Goal: Book appointment/travel/reservation

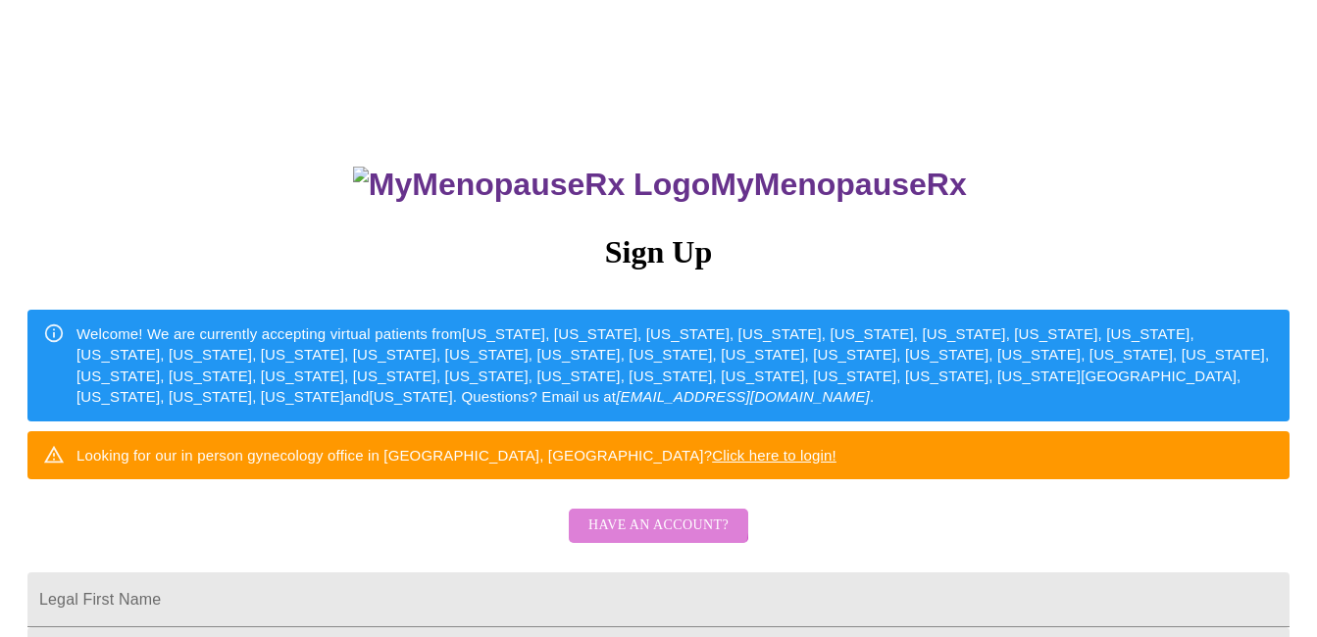
click at [645, 538] on span "Have an account?" at bounding box center [658, 526] width 140 height 25
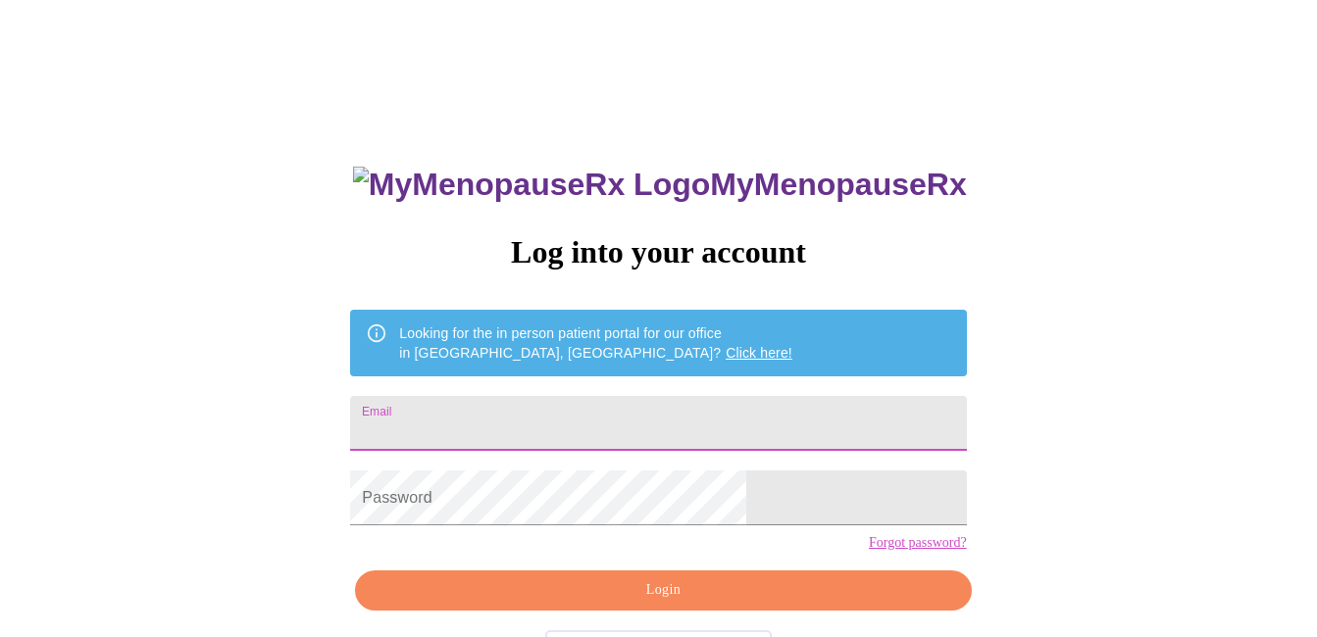
click at [621, 422] on input "Email" at bounding box center [658, 423] width 616 height 55
type input "[EMAIL_ADDRESS][DOMAIN_NAME]"
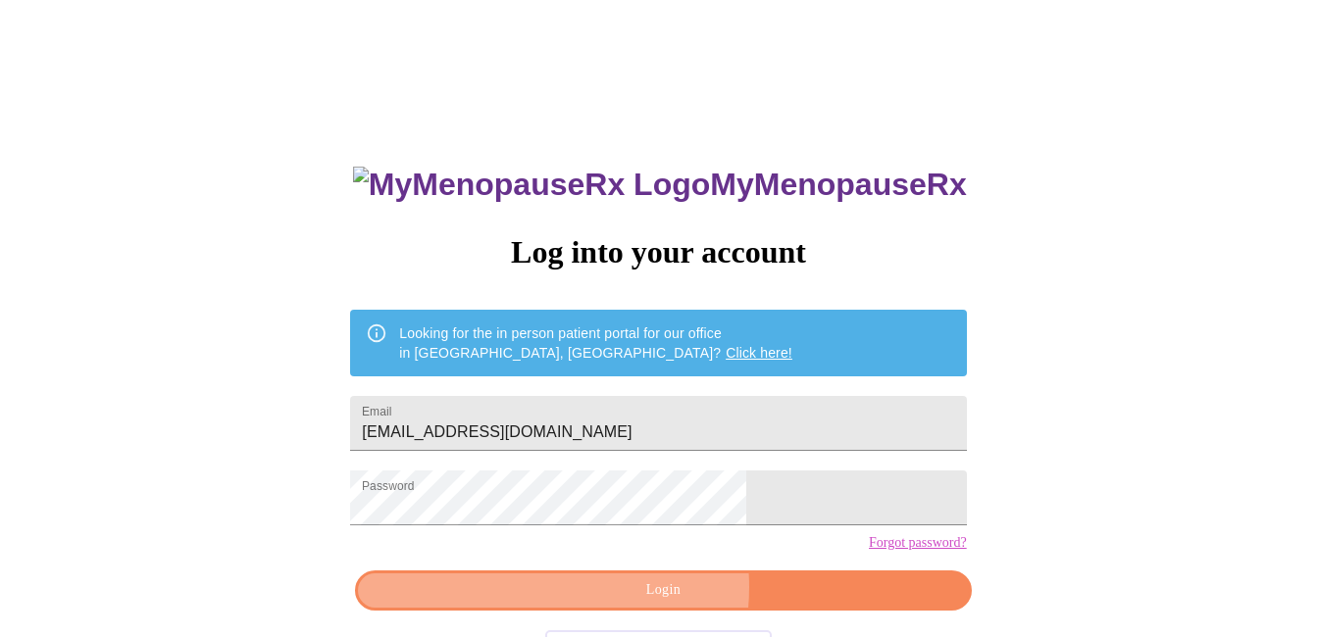
click at [630, 603] on span "Login" at bounding box center [662, 590] width 571 height 25
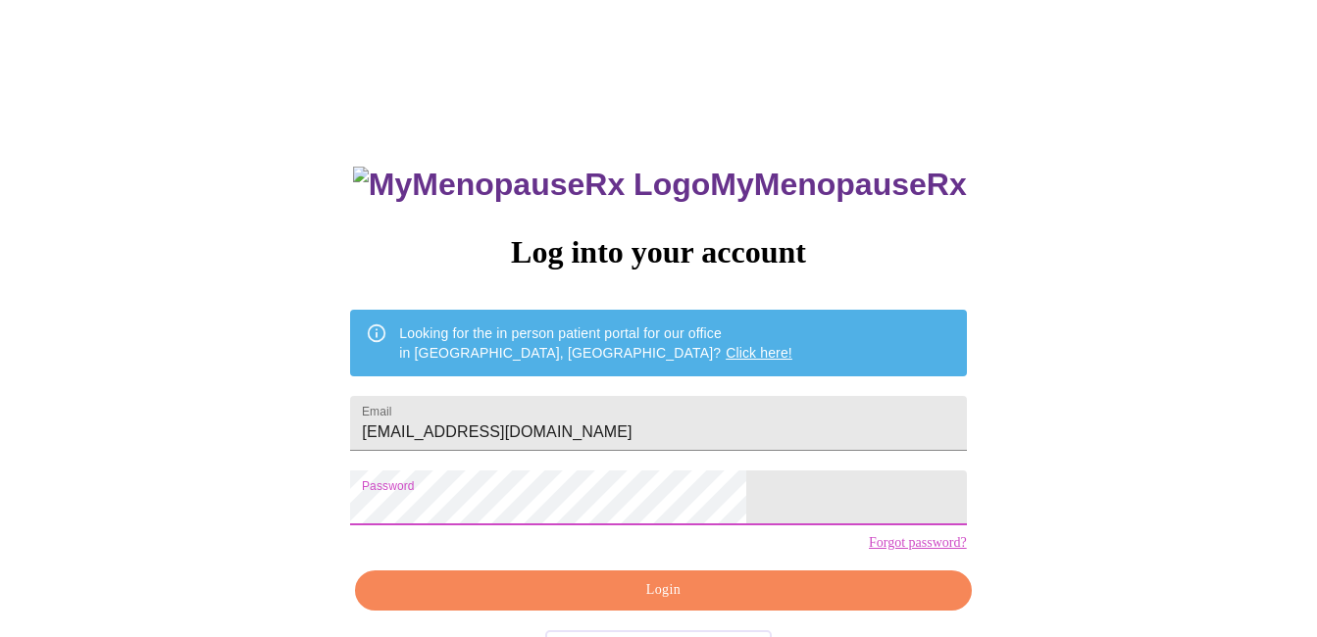
click at [615, 603] on span "Login" at bounding box center [662, 590] width 571 height 25
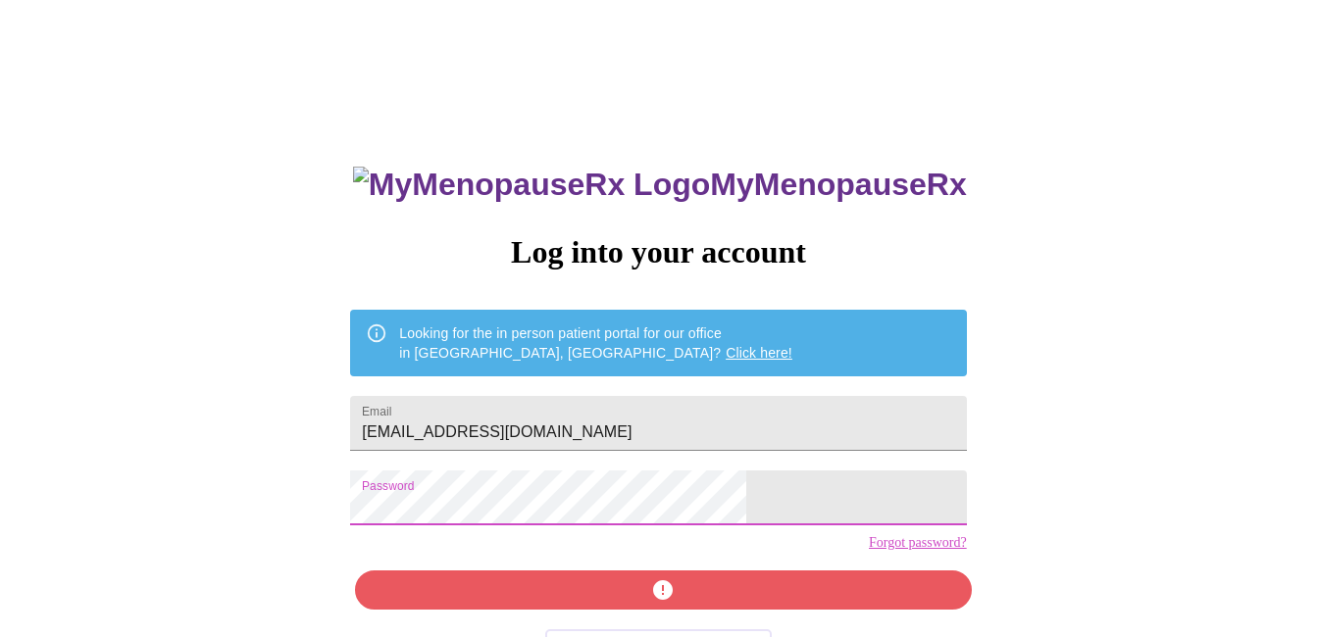
click at [301, 505] on div "MyMenopauseRx Log into your account Looking for the in person patient portal fo…" at bounding box center [658, 390] width 1301 height 765
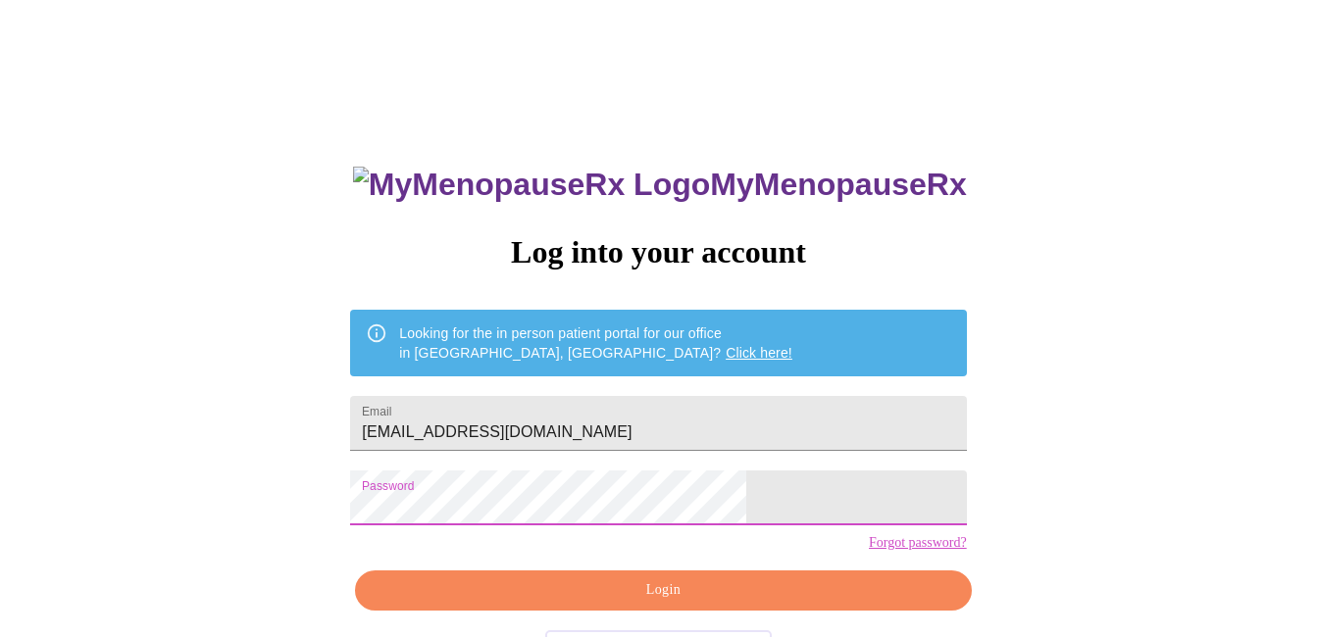
click at [622, 603] on span "Login" at bounding box center [662, 590] width 571 height 25
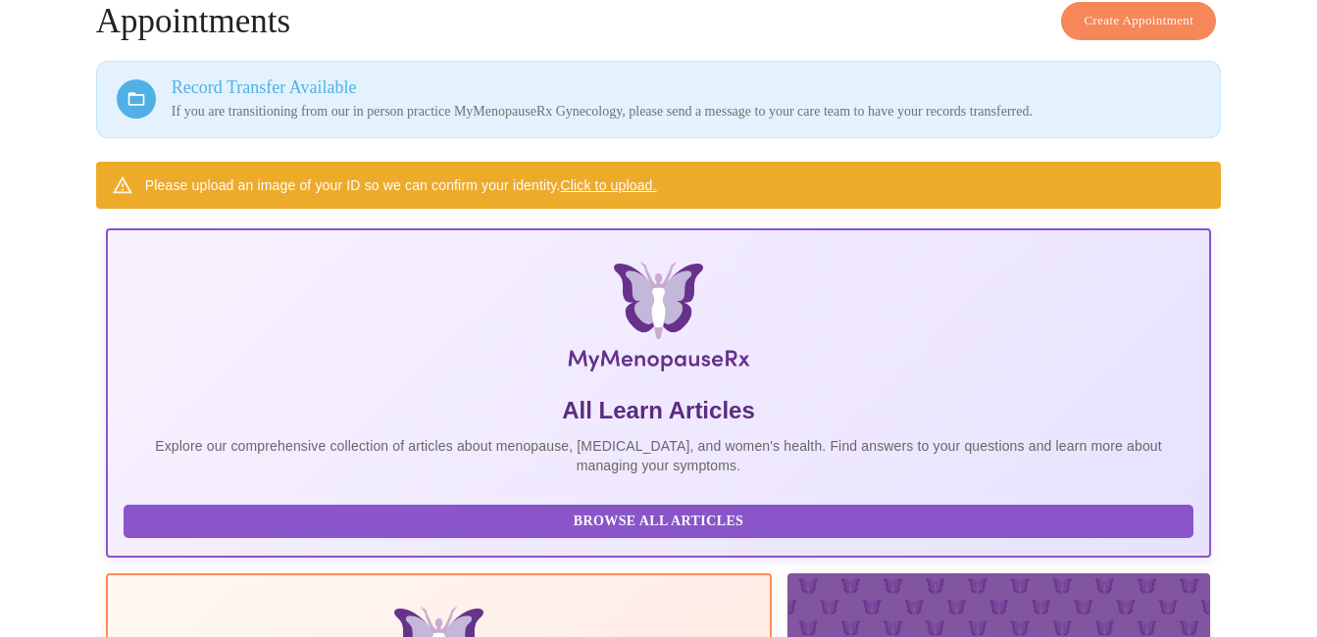
scroll to position [259, 0]
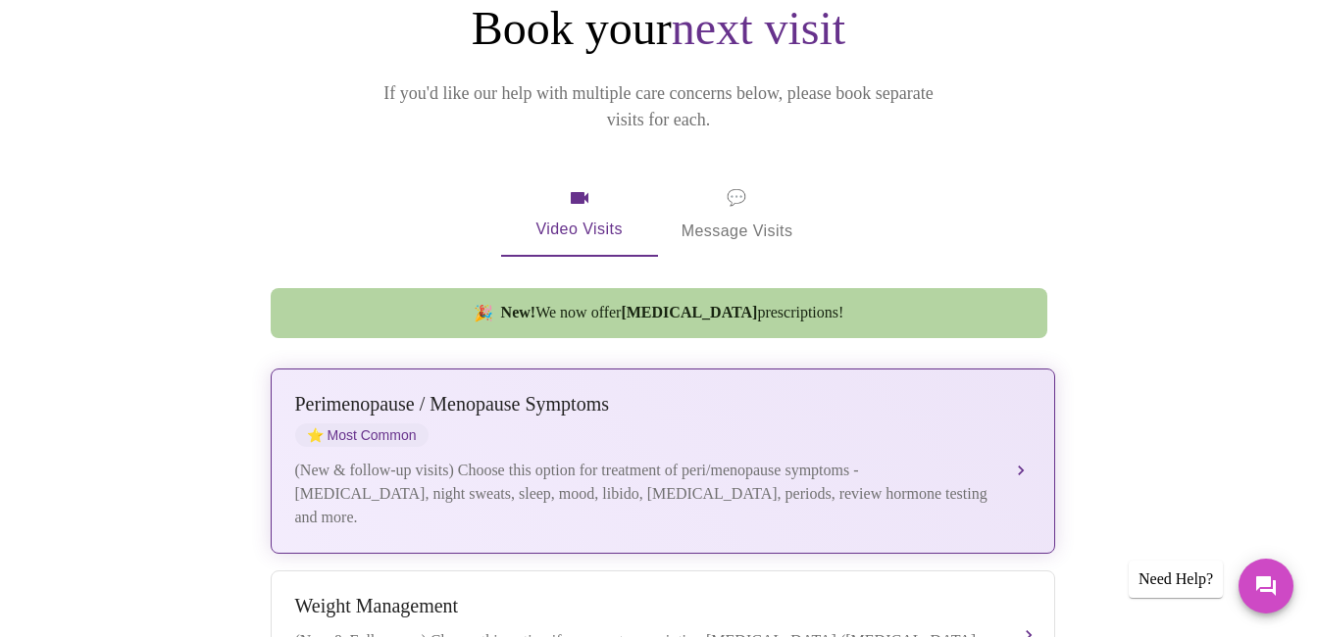
click at [550, 459] on div "(New & follow-up visits) Choose this option for treatment of peri/menopause sym…" at bounding box center [643, 494] width 696 height 71
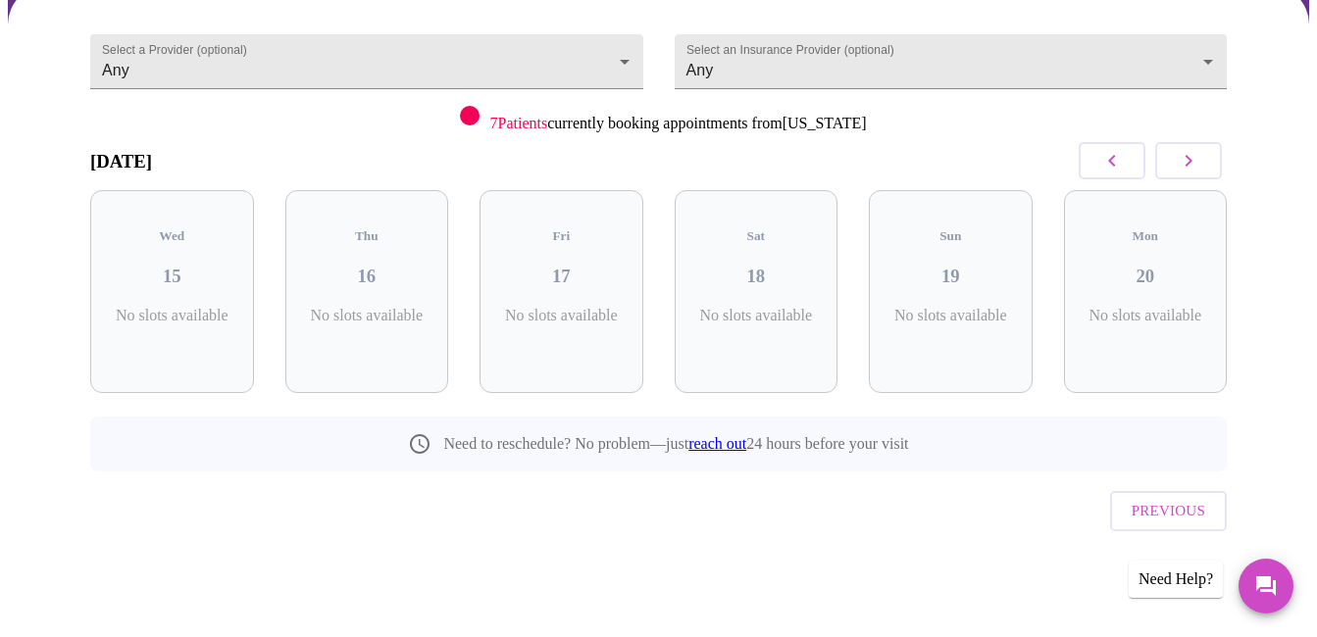
scroll to position [133, 0]
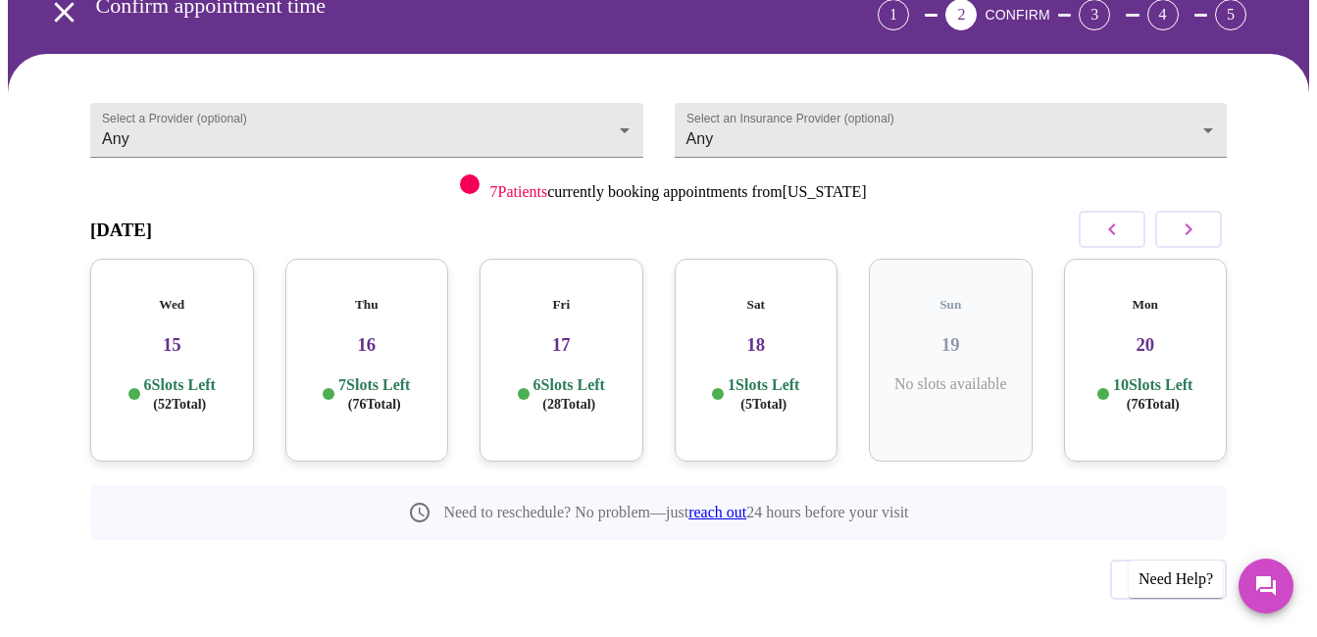
click at [1173, 334] on h3 "20" at bounding box center [1145, 345] width 132 height 22
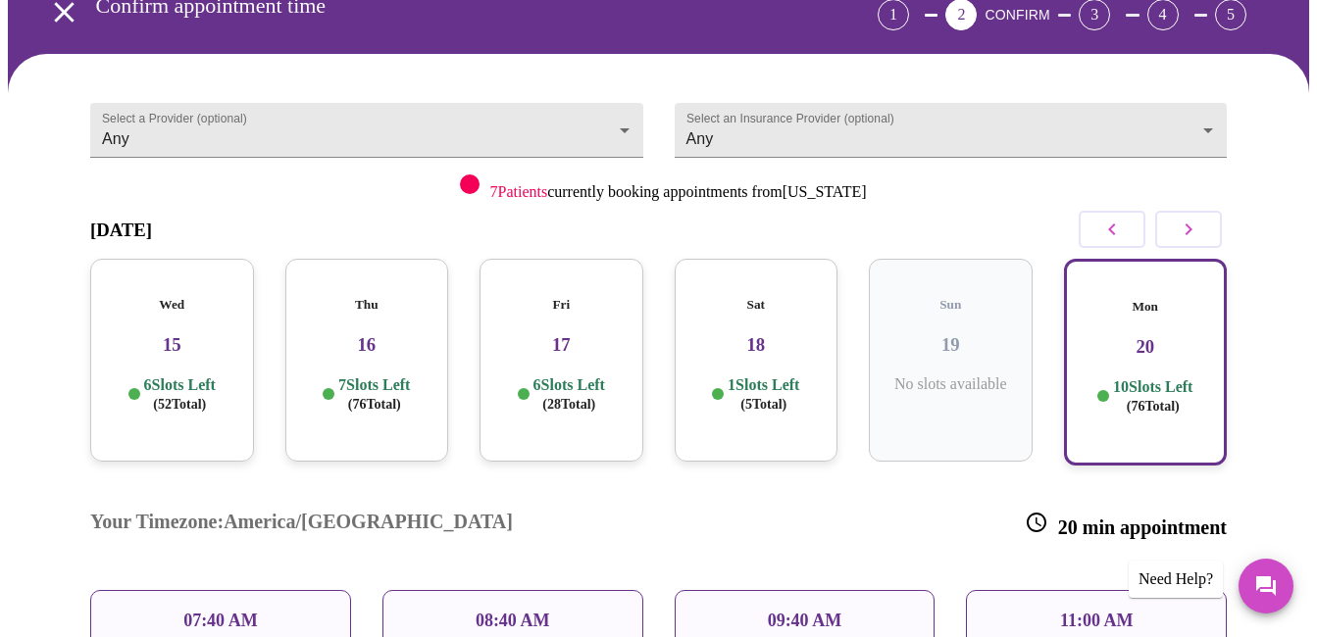
click at [1173, 336] on h3 "20" at bounding box center [1145, 347] width 128 height 22
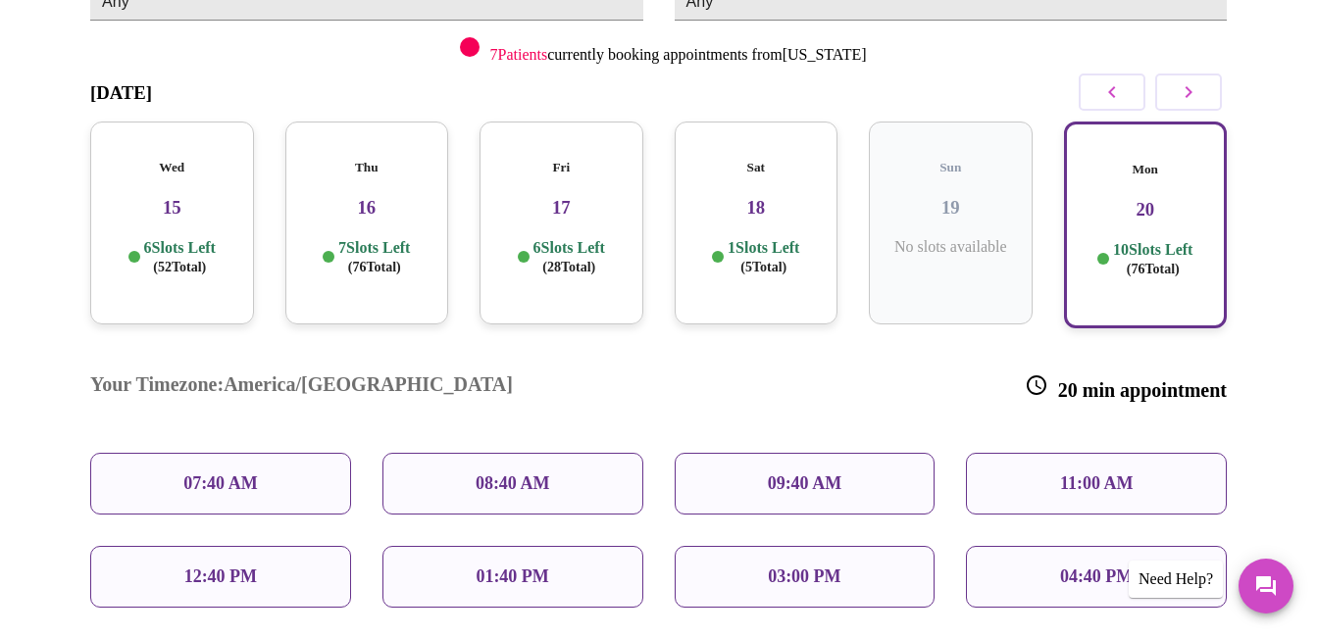
scroll to position [273, 0]
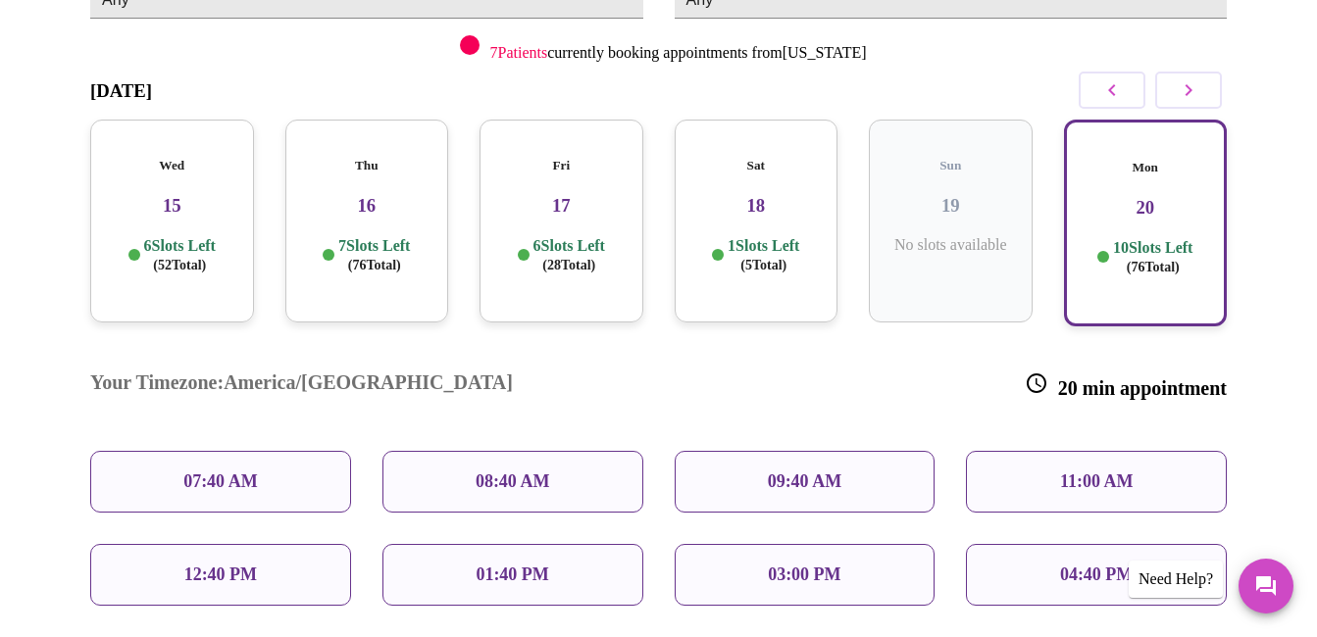
click at [1096, 472] on p "11:00 AM" at bounding box center [1097, 482] width 74 height 21
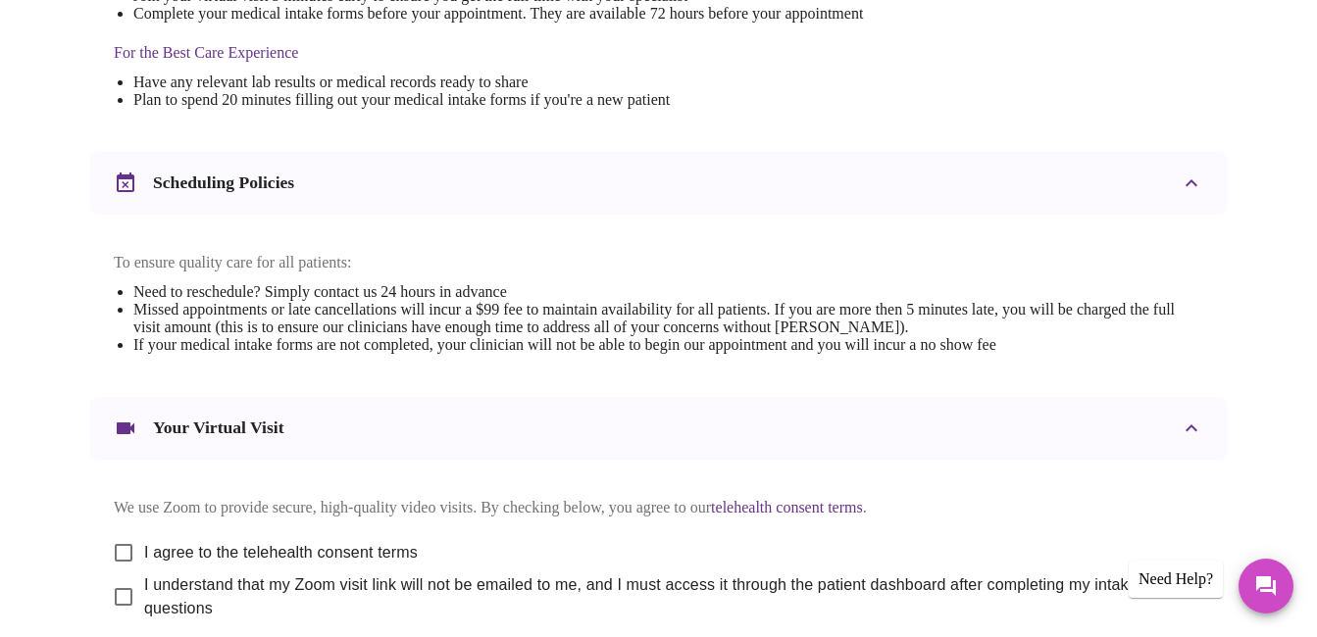
scroll to position [686, 0]
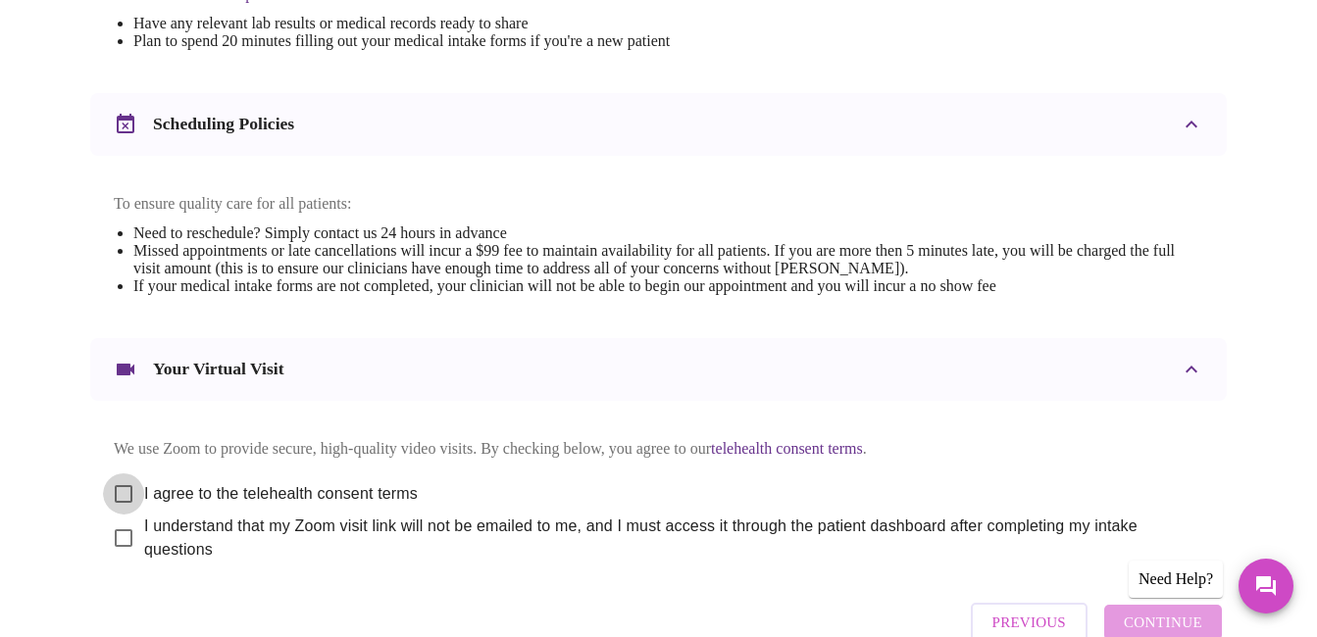
drag, startPoint x: 121, startPoint y: 461, endPoint x: 120, endPoint y: 493, distance: 32.4
click at [120, 474] on input "I agree to the telehealth consent terms" at bounding box center [123, 494] width 41 height 41
checkbox input "true"
click at [119, 526] on input "I understand that my Zoom visit link will not be emailed to me, and I must acce…" at bounding box center [123, 538] width 41 height 41
checkbox input "true"
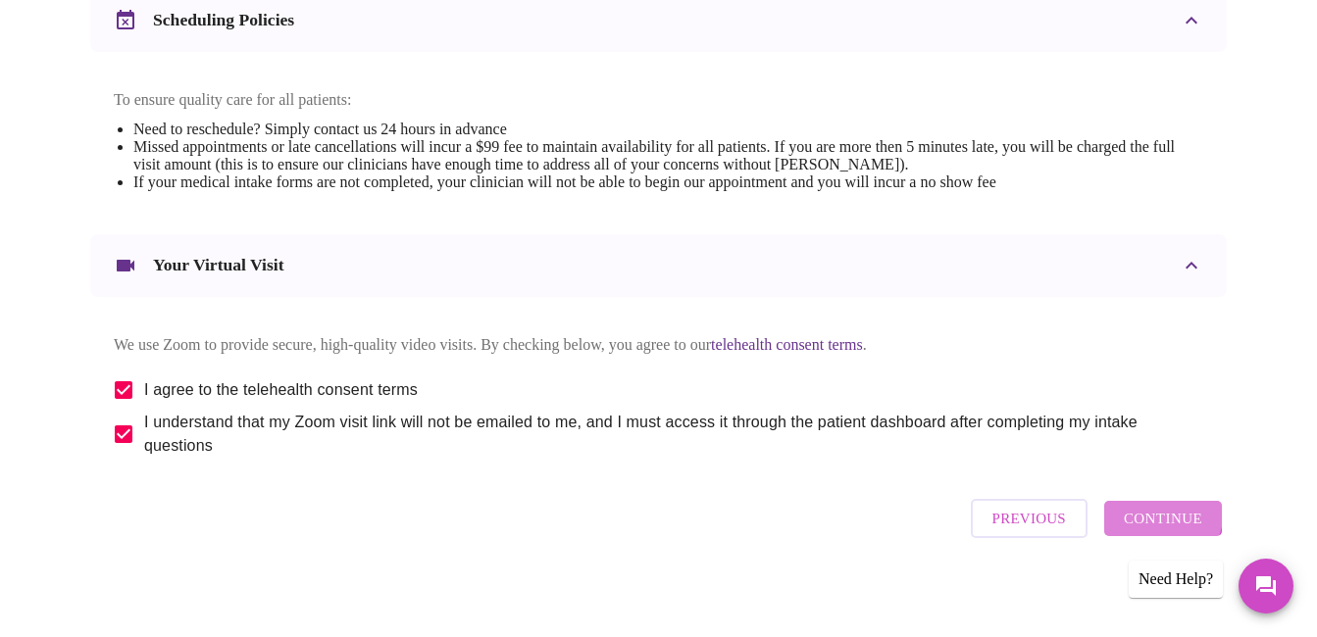
click at [1160, 510] on span "Continue" at bounding box center [1163, 518] width 78 height 25
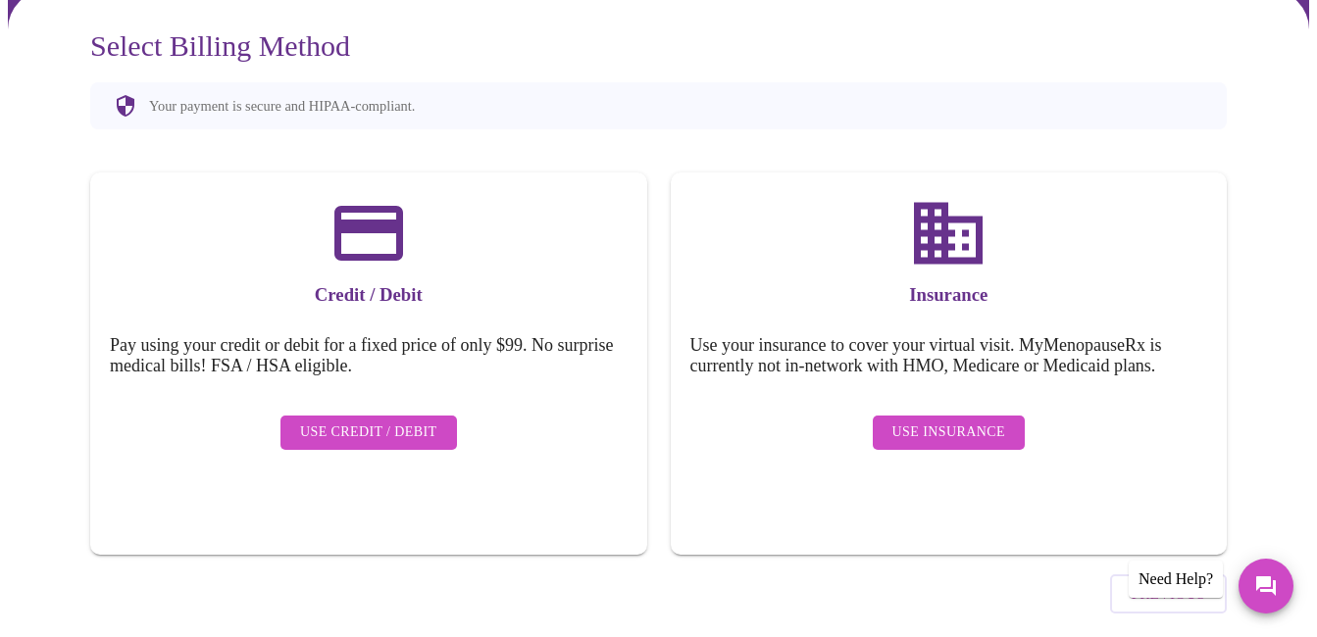
click at [976, 406] on div "Use Insurance" at bounding box center [949, 433] width 518 height 54
click at [948, 421] on span "Use Insurance" at bounding box center [948, 433] width 113 height 25
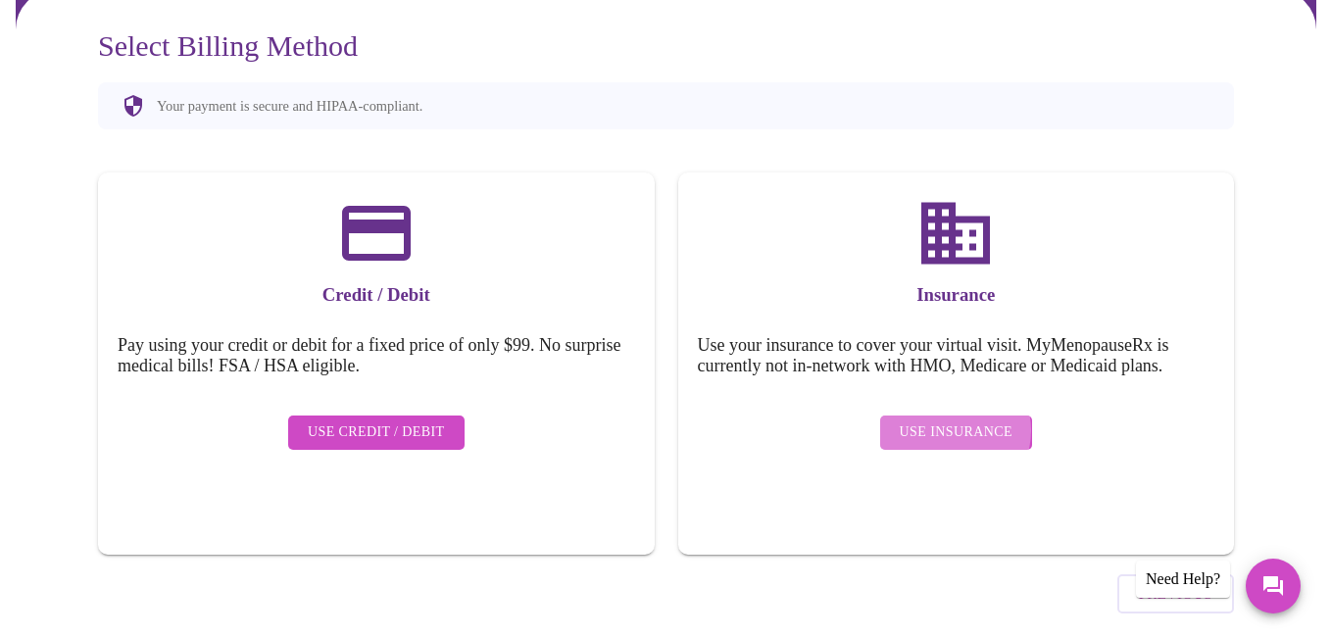
scroll to position [0, 0]
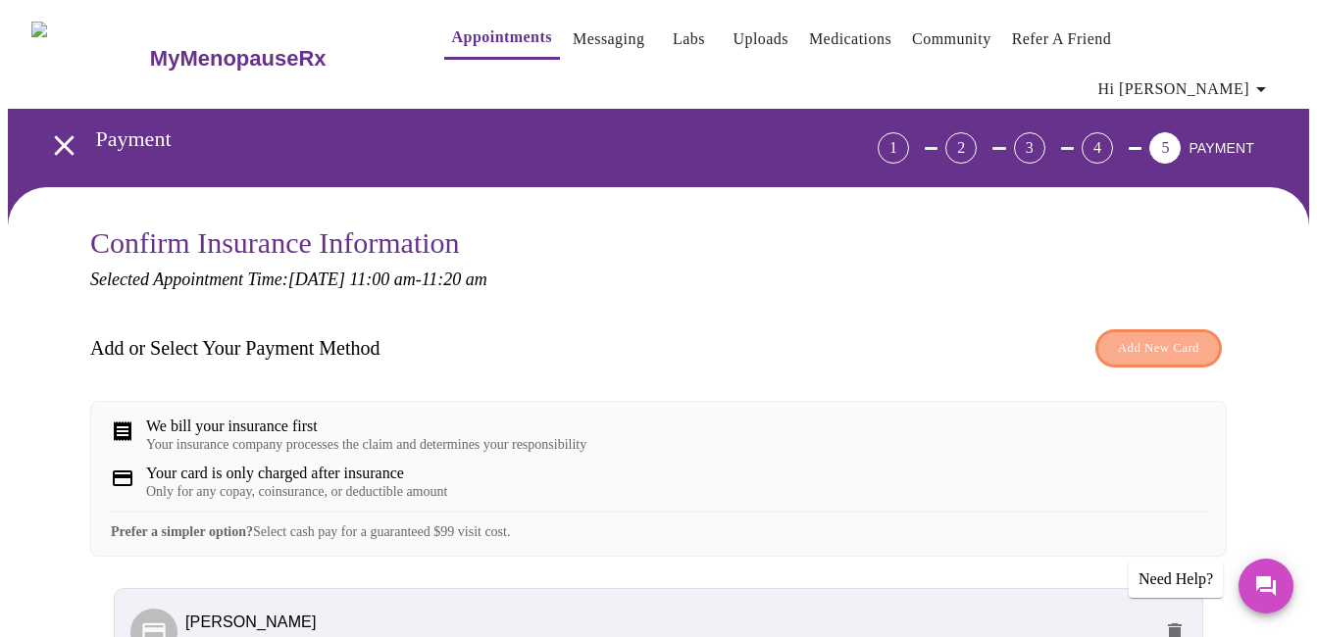
click at [1178, 337] on span "Add New Card" at bounding box center [1158, 348] width 81 height 23
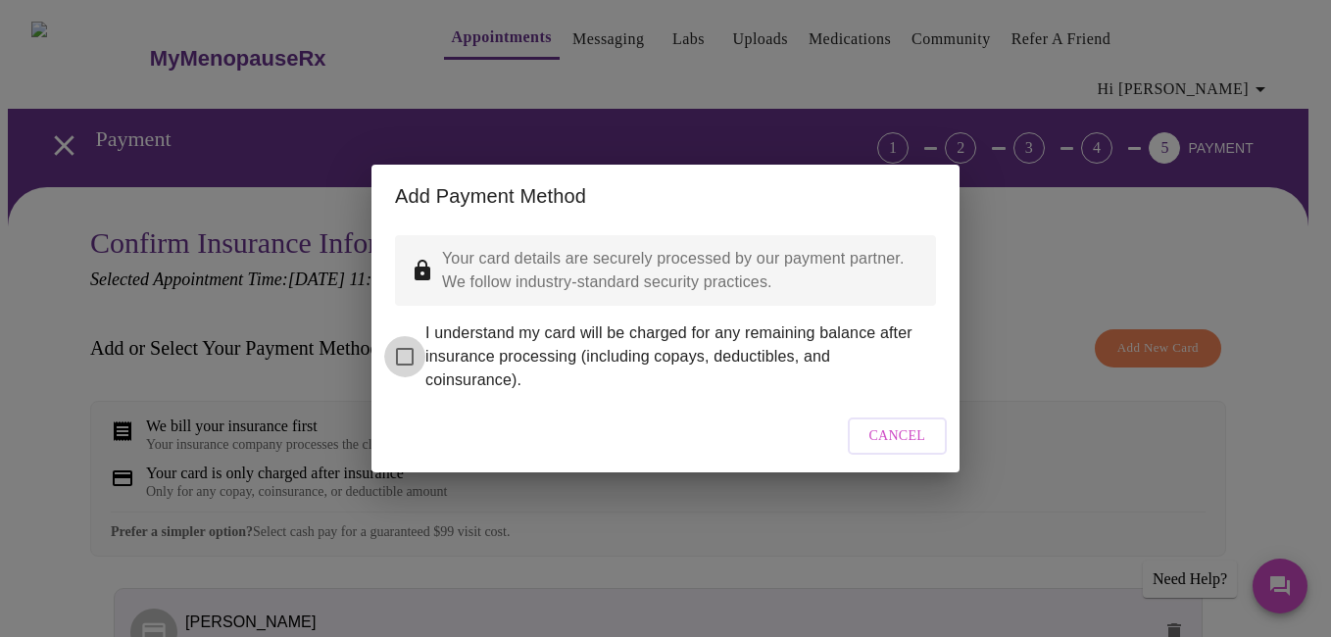
click at [396, 346] on input "I understand my card will be charged for any remaining balance after insurance …" at bounding box center [404, 356] width 41 height 41
checkbox input "true"
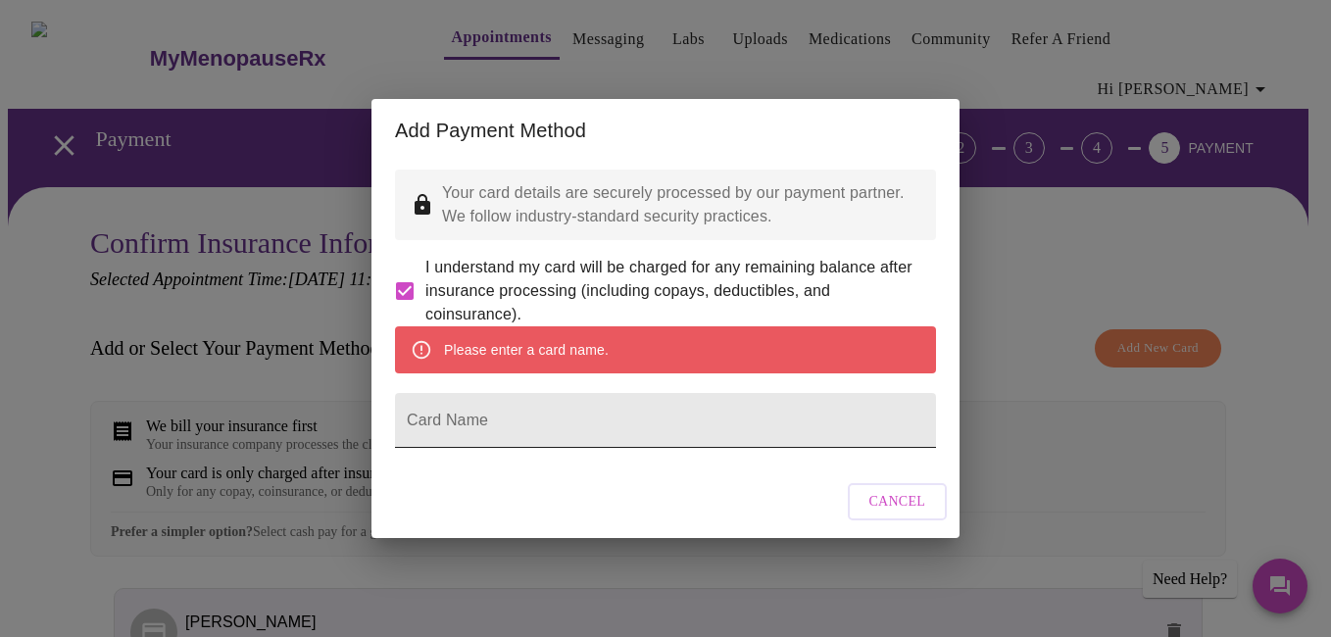
click at [514, 415] on form "Card Name" at bounding box center [665, 420] width 541 height 75
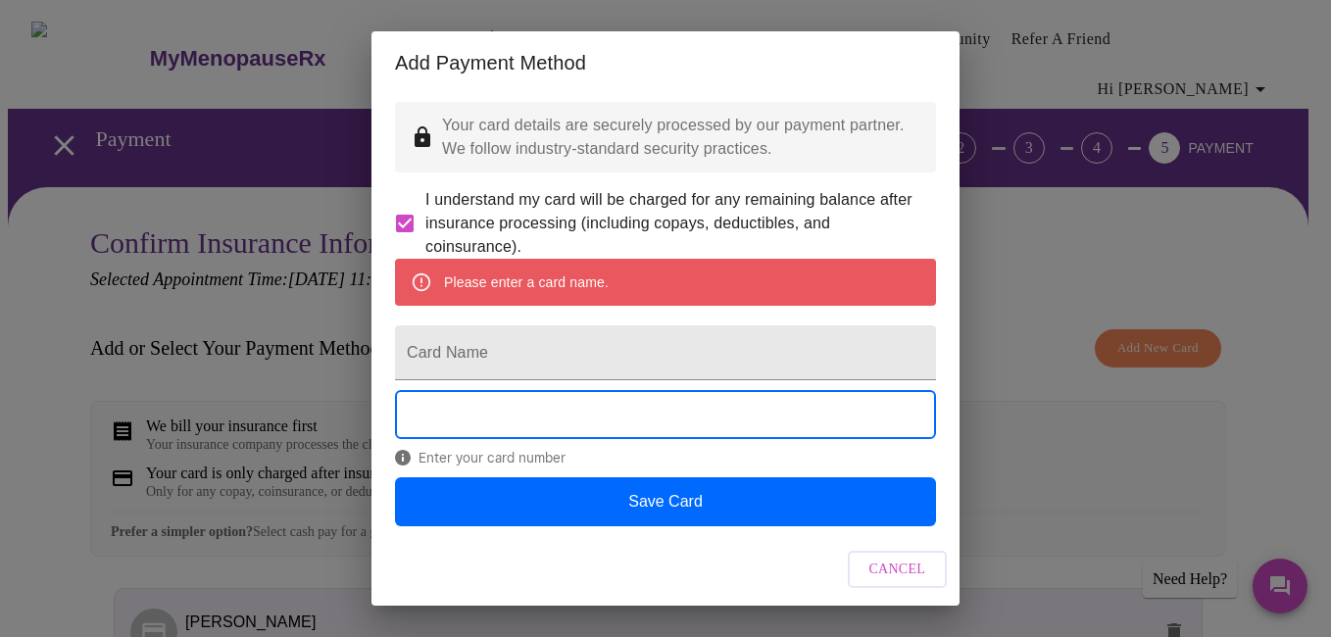
click at [1007, 365] on div "Add Payment Method Your card details are securely processed by our payment part…" at bounding box center [665, 318] width 1331 height 637
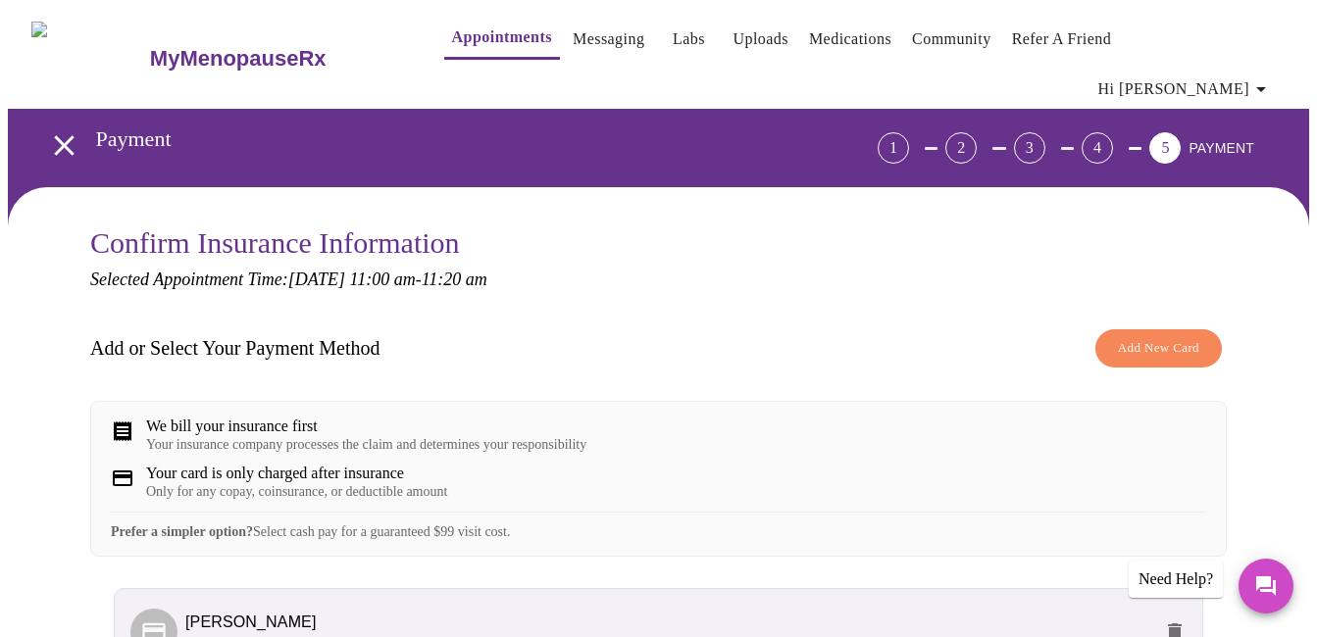
click at [1176, 337] on span "Add New Card" at bounding box center [1158, 348] width 81 height 23
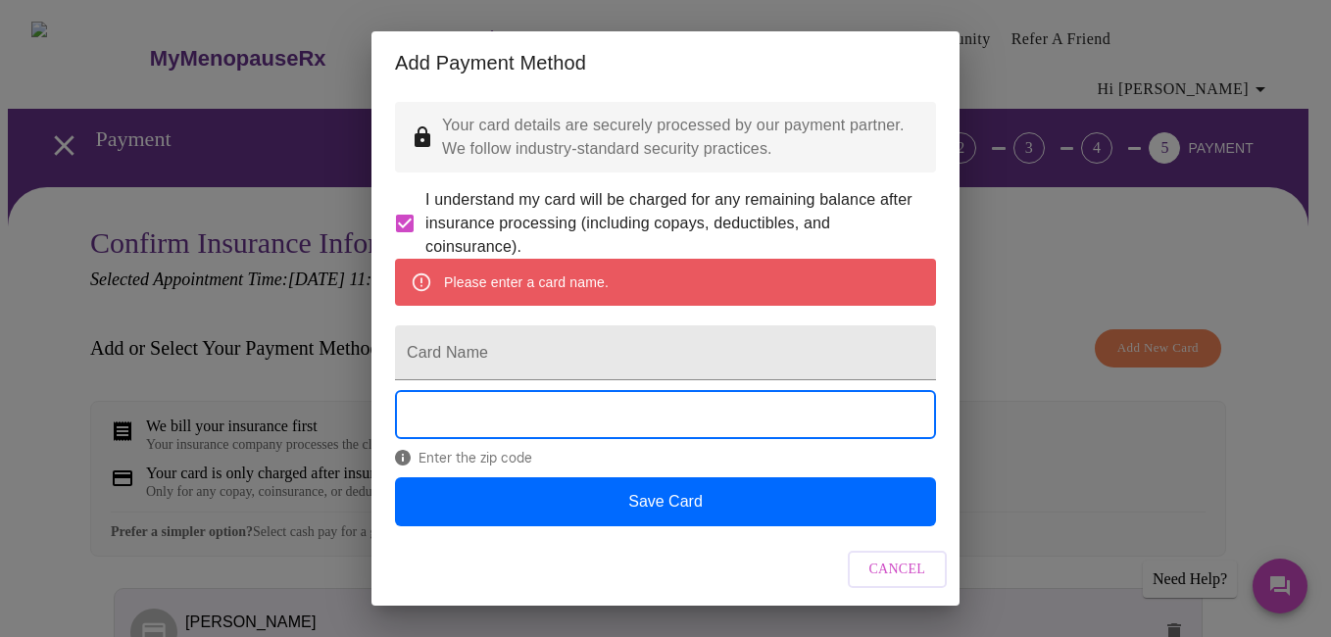
click at [661, 575] on div "Cancel" at bounding box center [666, 570] width 588 height 74
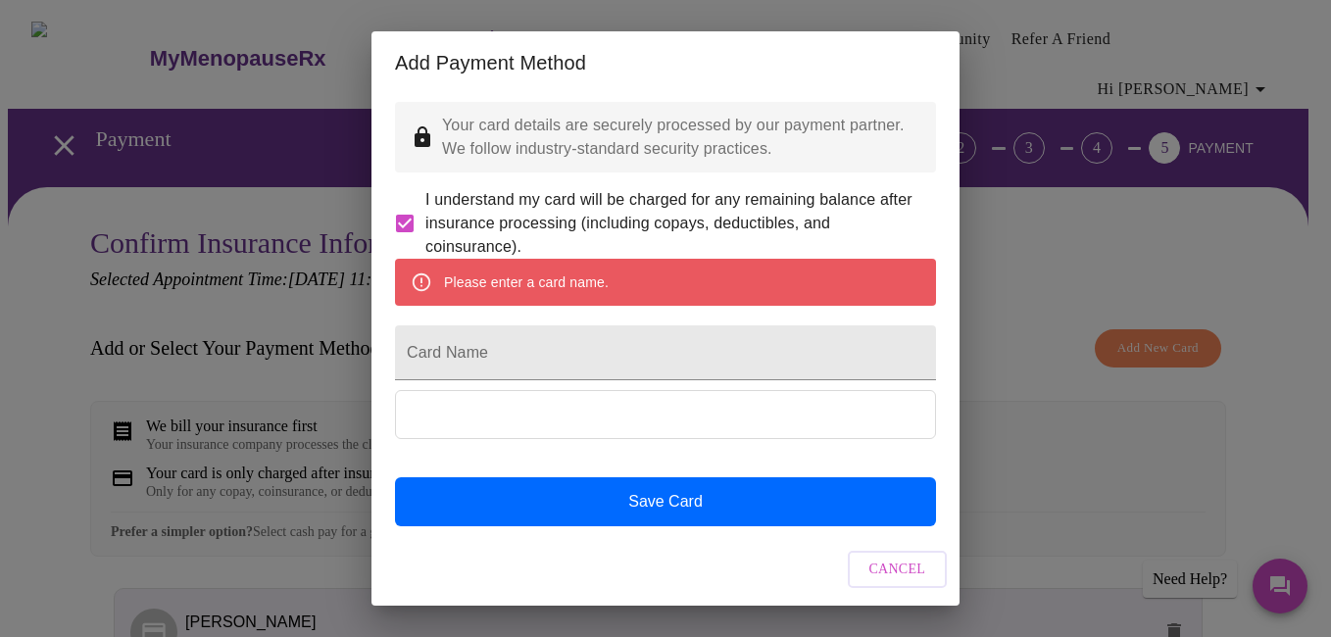
scroll to position [52, 0]
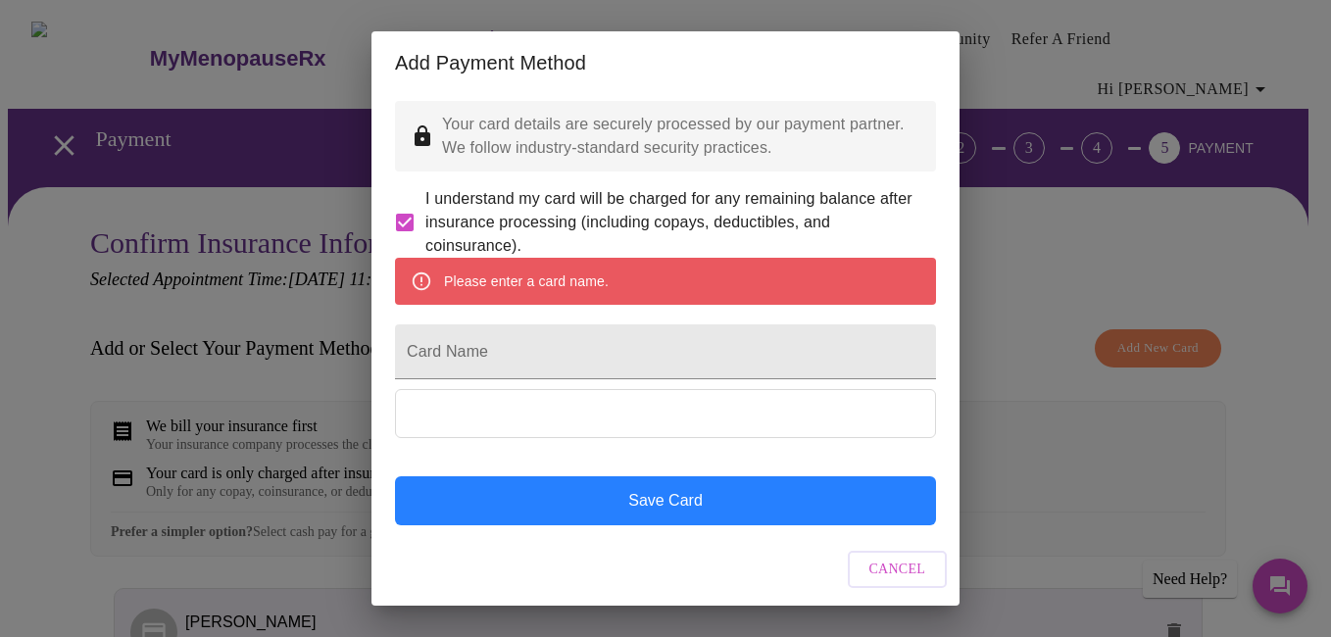
click at [738, 500] on button "Save Card" at bounding box center [665, 500] width 541 height 49
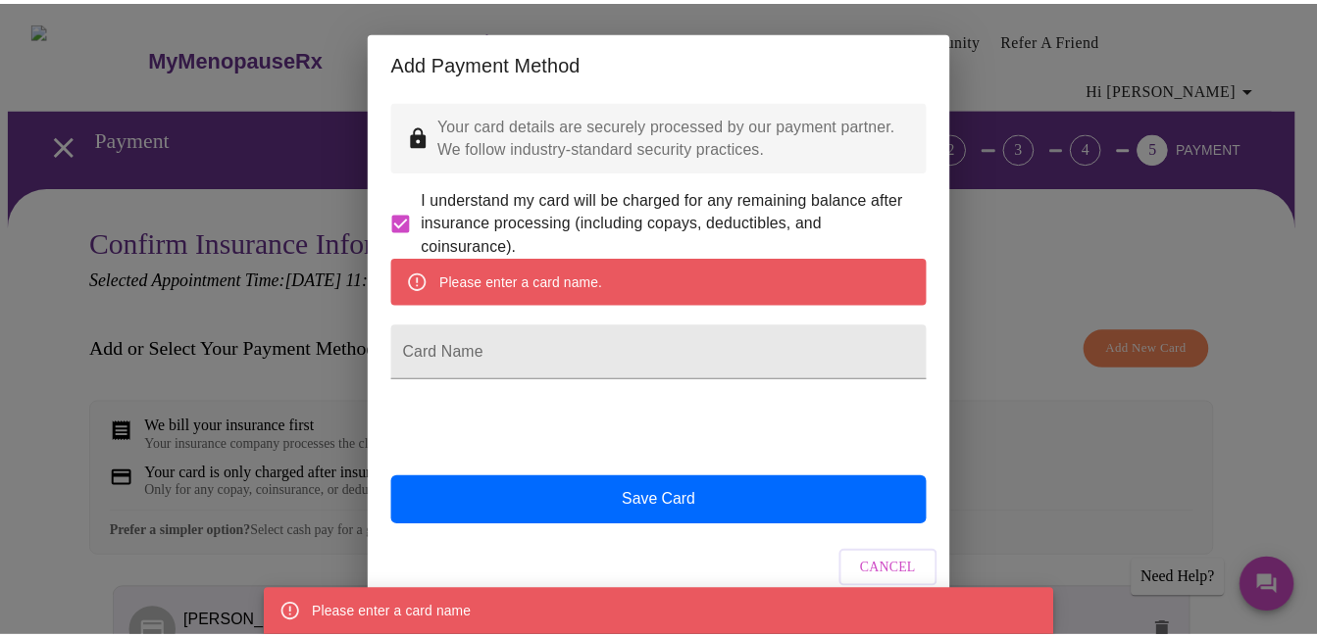
scroll to position [0, 0]
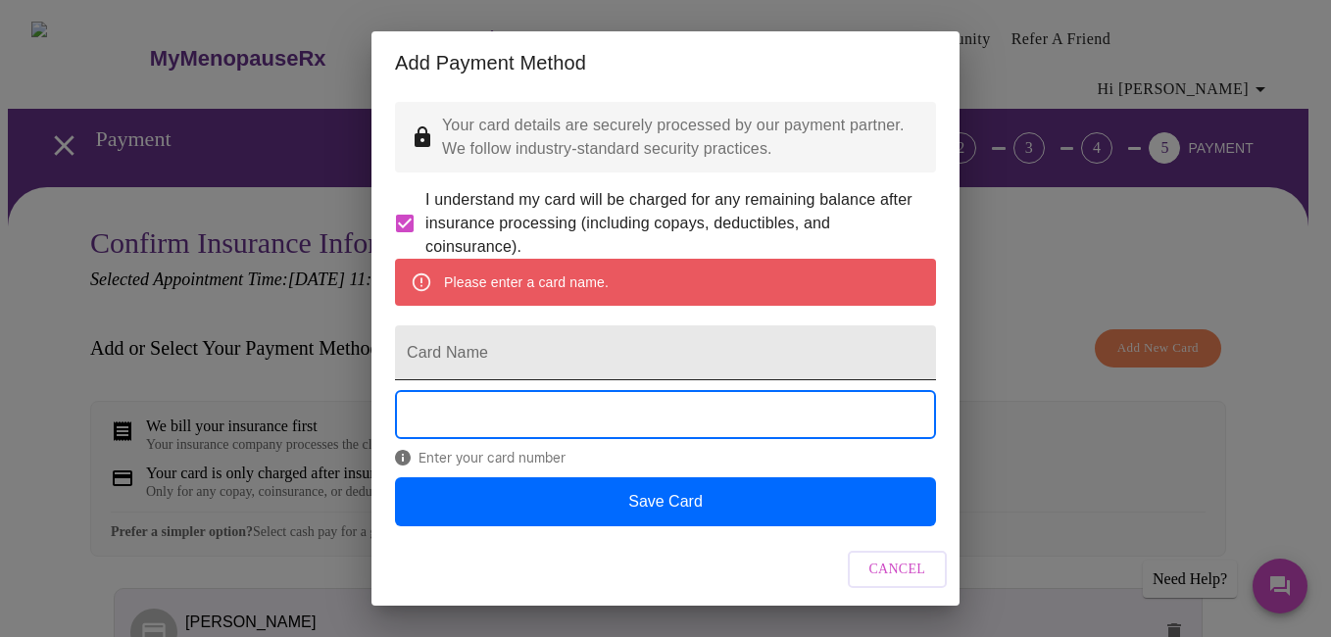
click at [501, 380] on input "Card Name" at bounding box center [665, 353] width 541 height 55
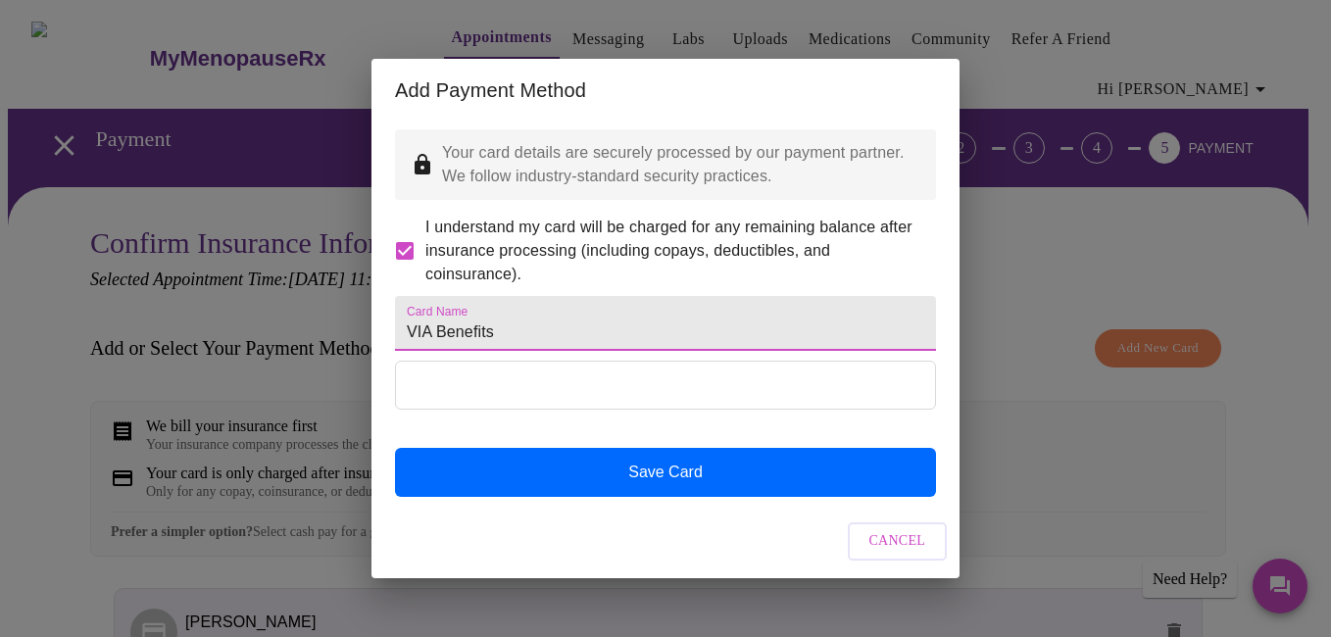
type input "VIA Benefits"
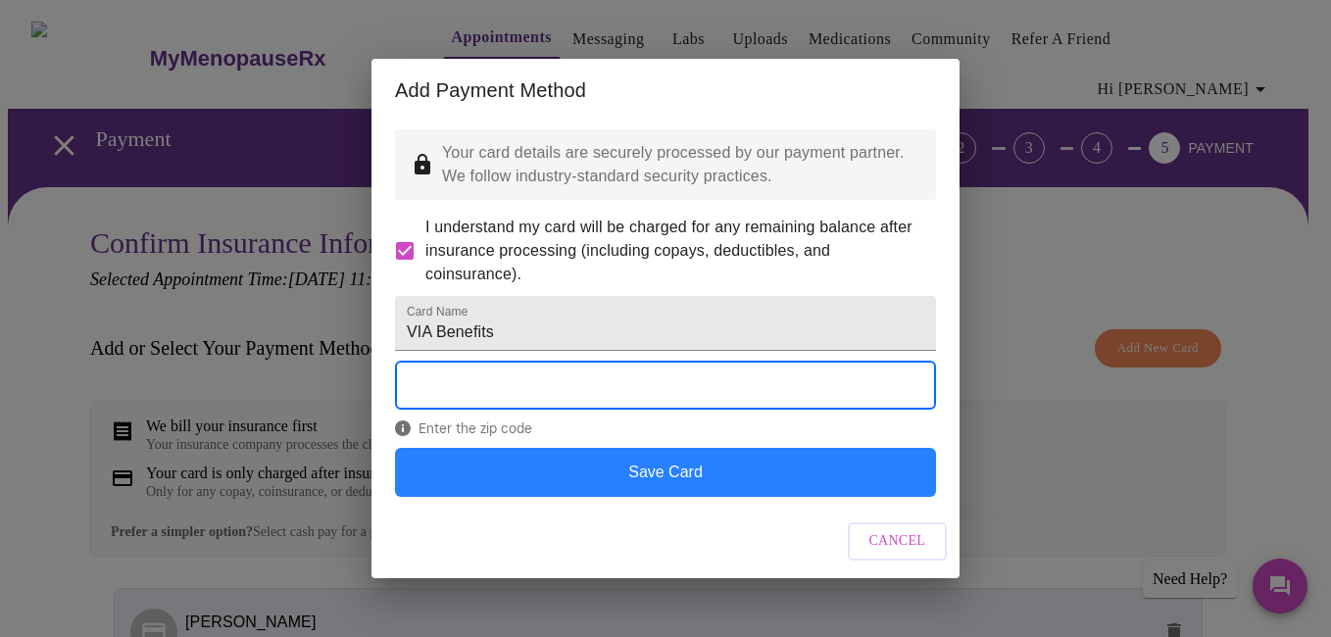
click at [682, 497] on button "Save Card" at bounding box center [665, 472] width 541 height 49
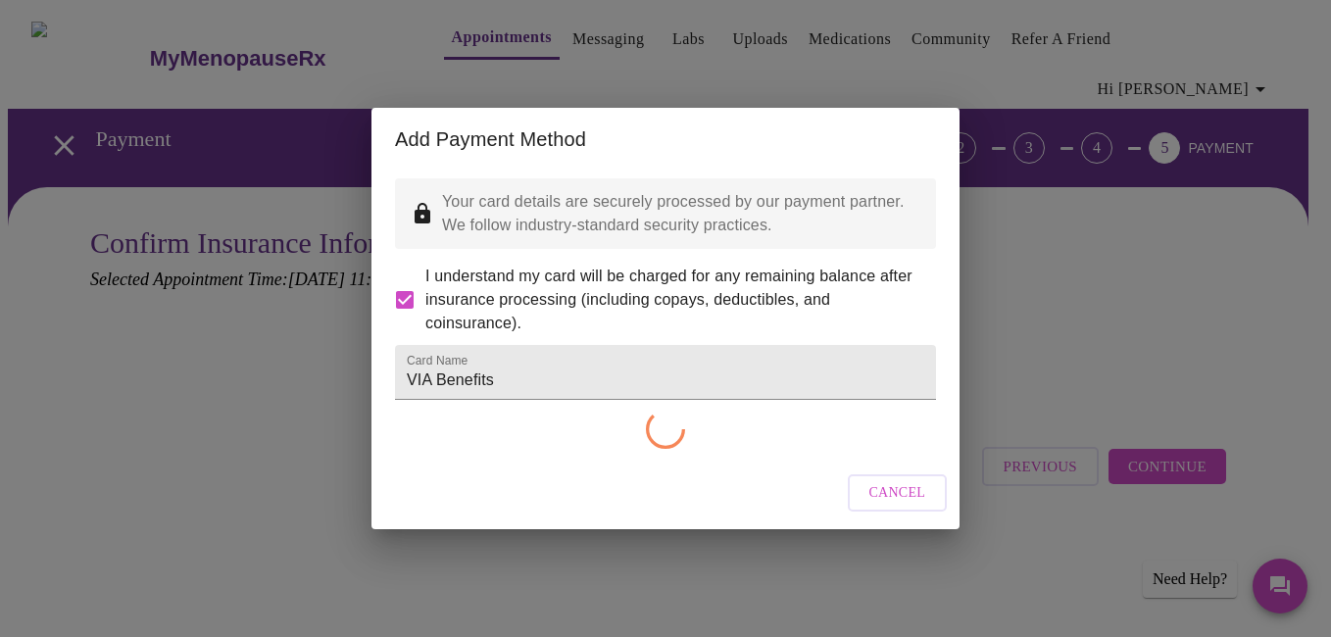
checkbox input "false"
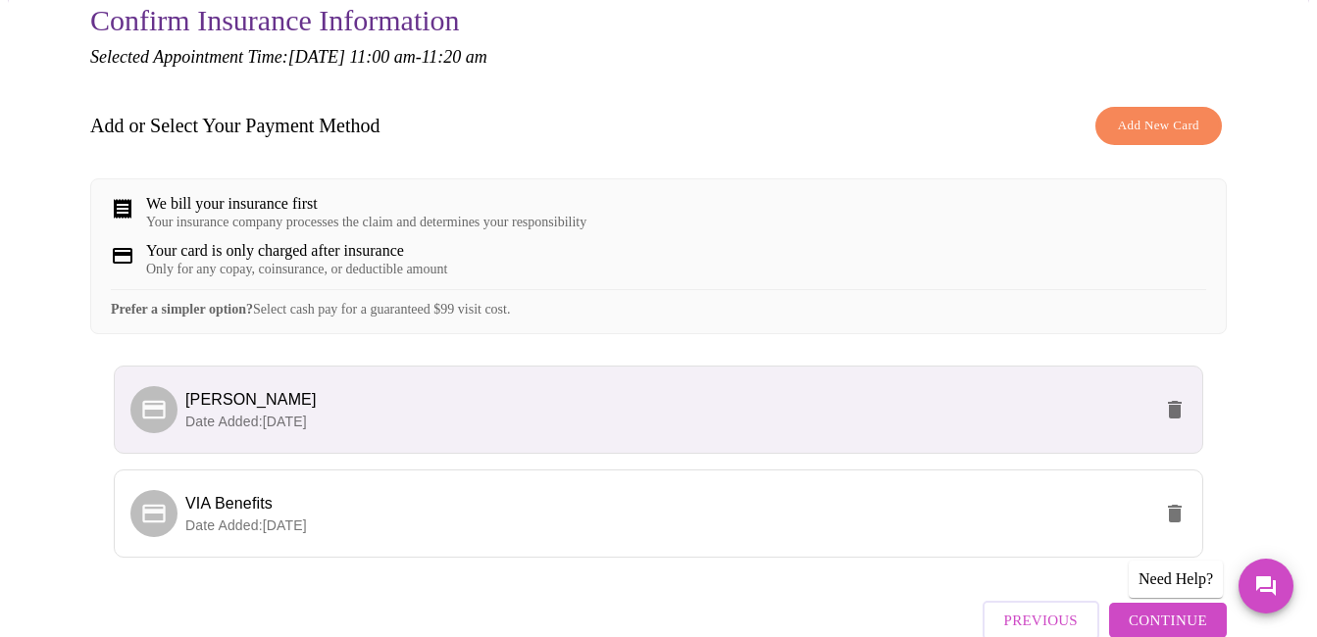
scroll to position [226, 0]
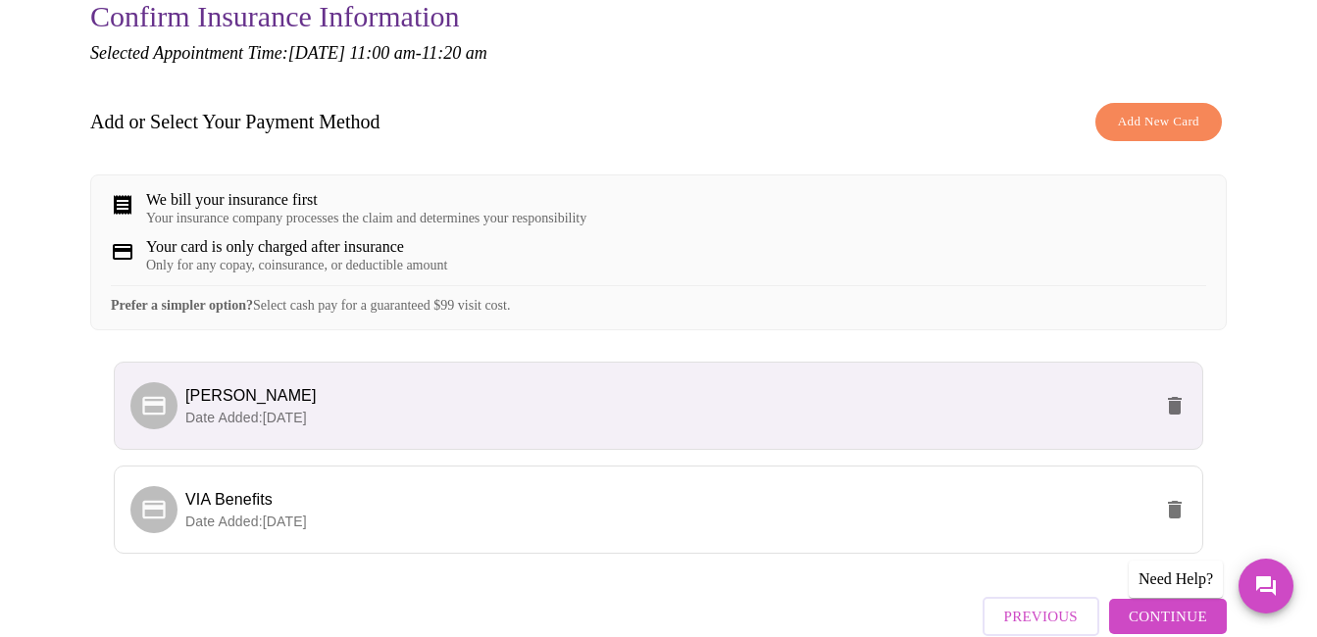
click at [264, 402] on span "[PERSON_NAME]" at bounding box center [668, 396] width 966 height 24
click at [259, 398] on span "[PERSON_NAME]" at bounding box center [250, 395] width 131 height 17
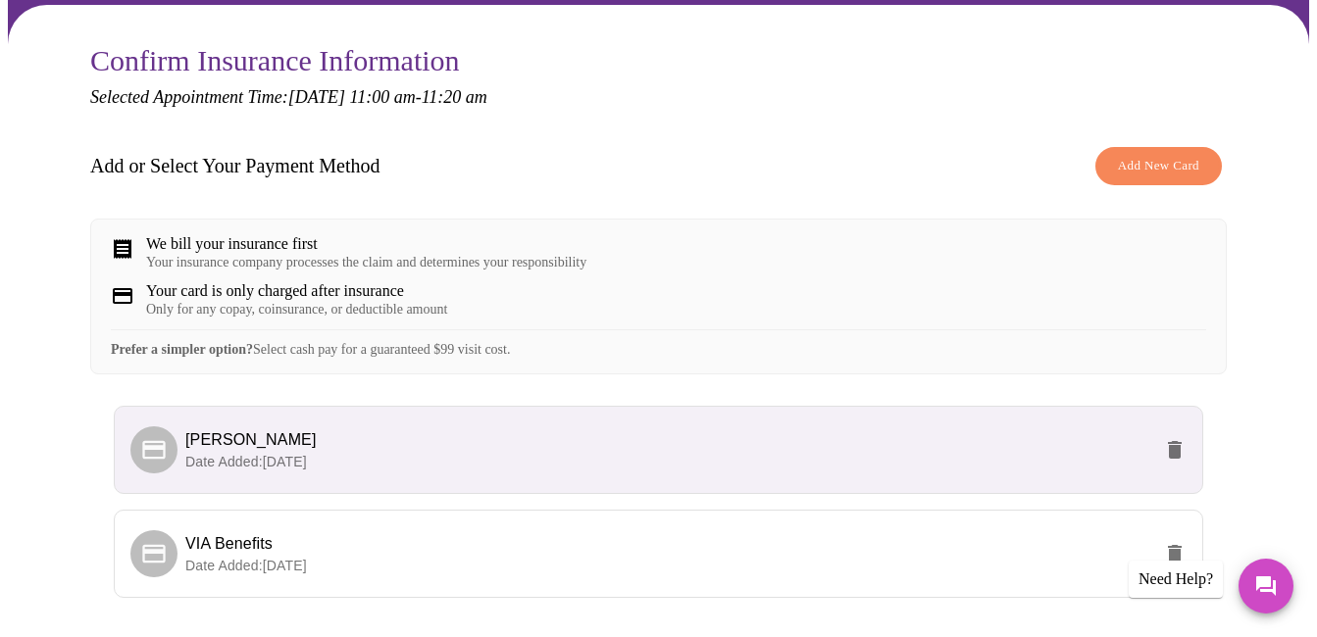
scroll to position [321, 0]
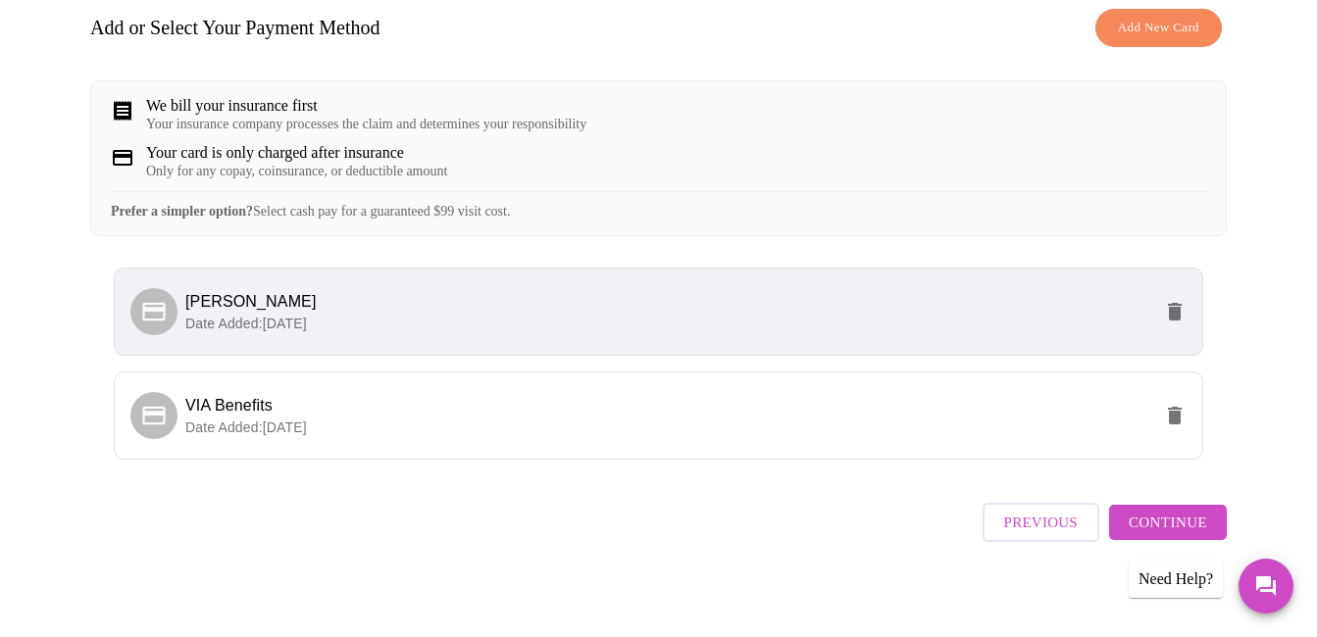
click at [1163, 519] on span "Continue" at bounding box center [1167, 522] width 78 height 25
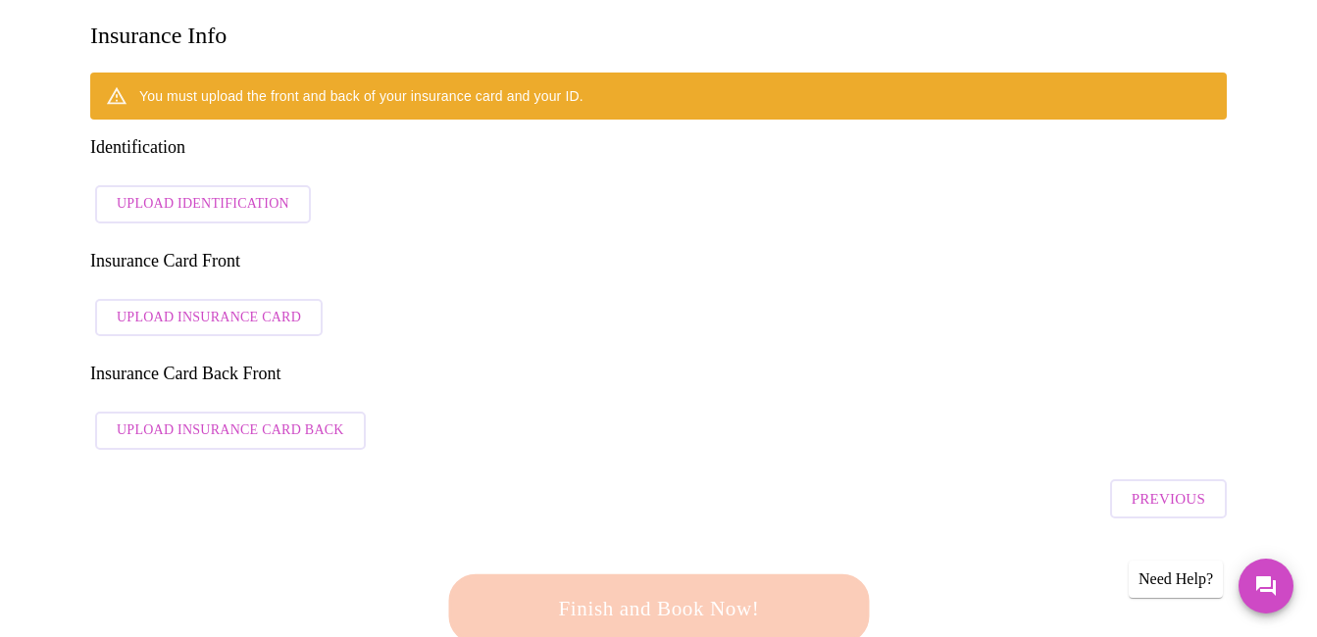
click at [138, 192] on span "Upload Identification" at bounding box center [203, 204] width 173 height 25
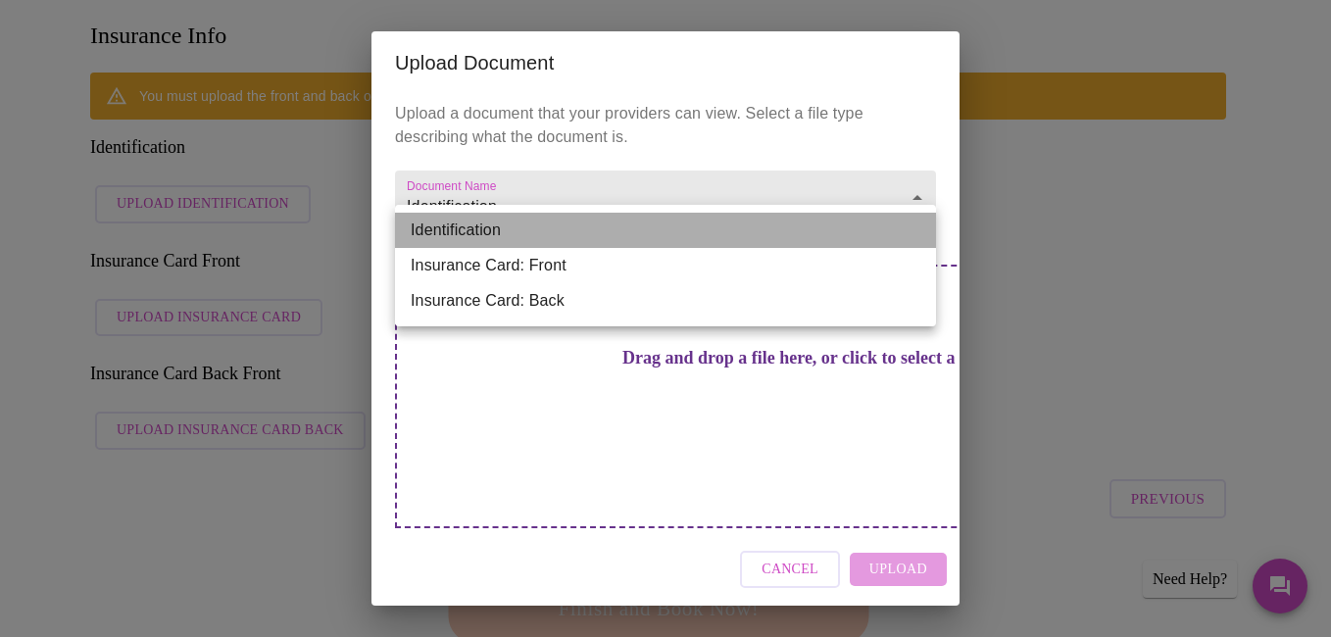
click at [920, 229] on li "Identification" at bounding box center [665, 230] width 541 height 35
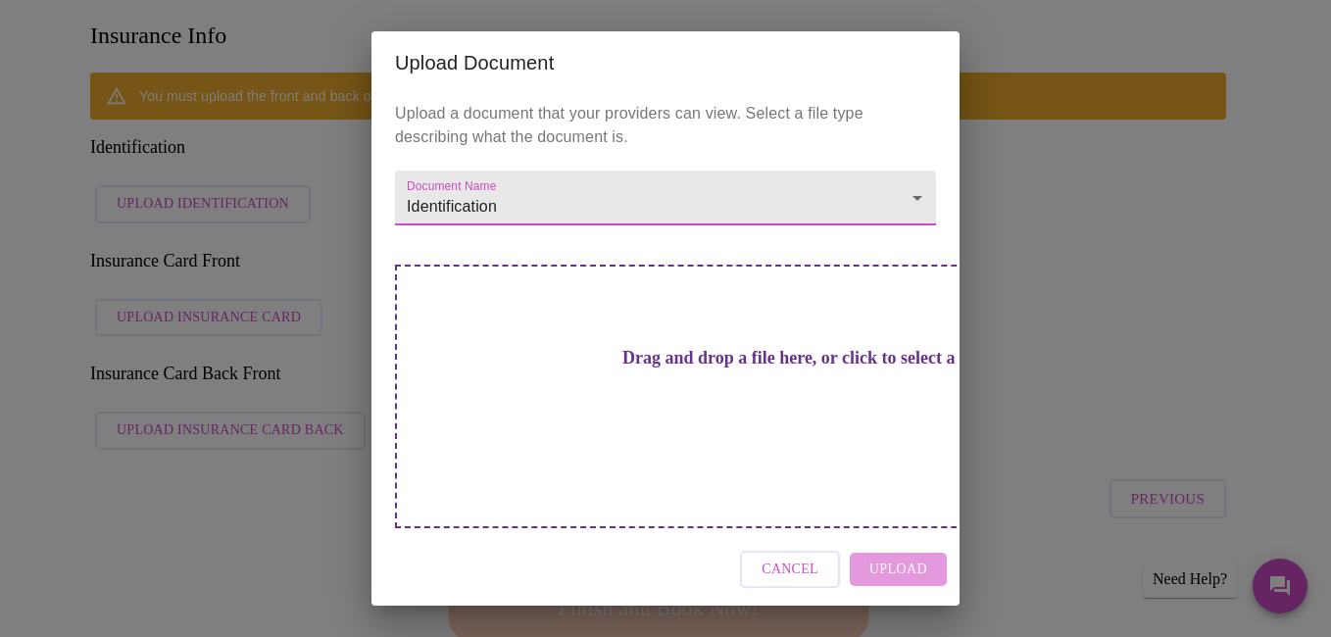
click at [816, 558] on span "Cancel" at bounding box center [790, 570] width 57 height 25
